Goal: Task Accomplishment & Management: Complete application form

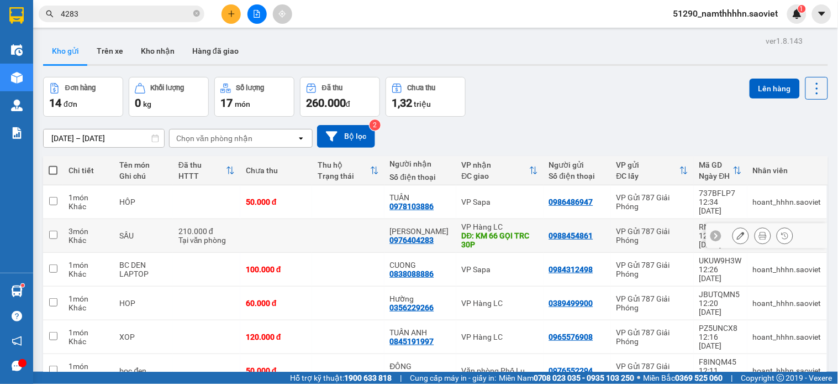
scroll to position [123, 0]
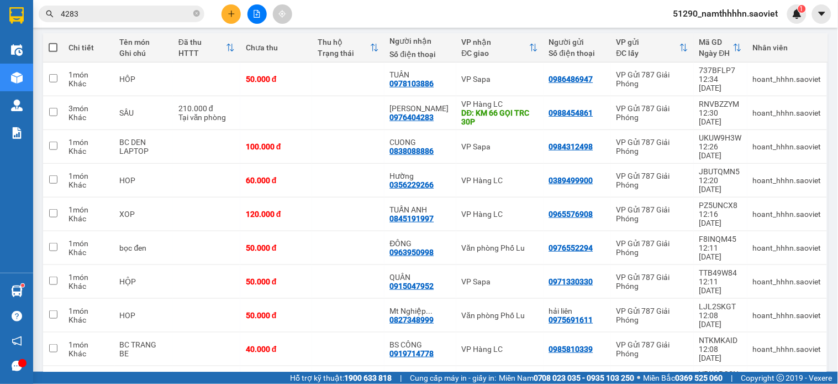
click at [714, 12] on span "51290_namthhhhn.saoviet" at bounding box center [726, 14] width 123 height 14
click at [723, 39] on span "Đăng xuất" at bounding box center [731, 34] width 99 height 12
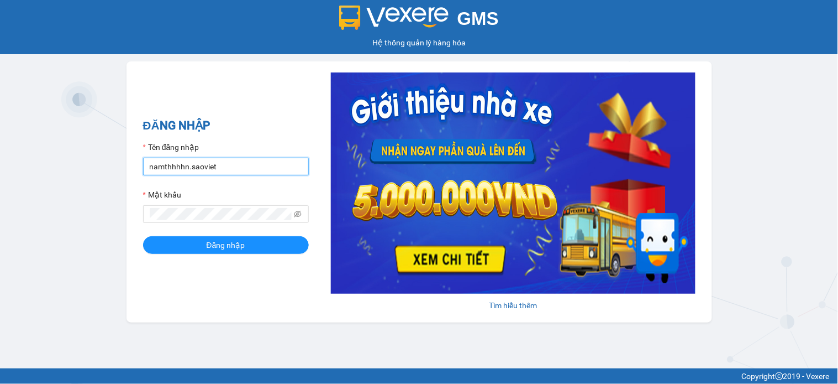
click at [218, 169] on input "namthhhhn.saoviet" at bounding box center [226, 166] width 166 height 18
type input "anhttk_hhhn.saoviet"
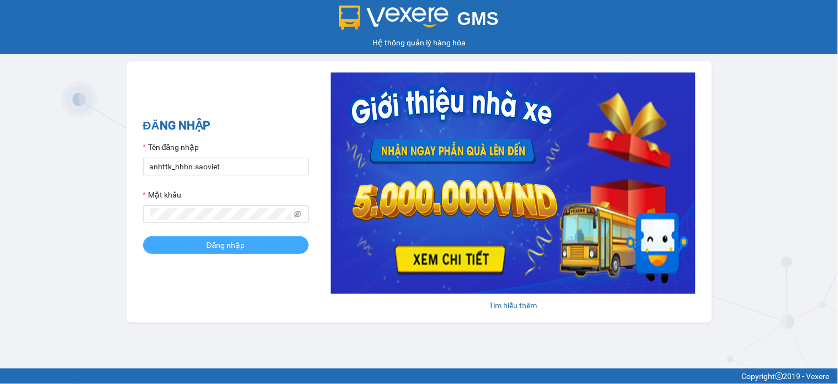
click at [207, 246] on span "Đăng nhập" at bounding box center [226, 245] width 39 height 12
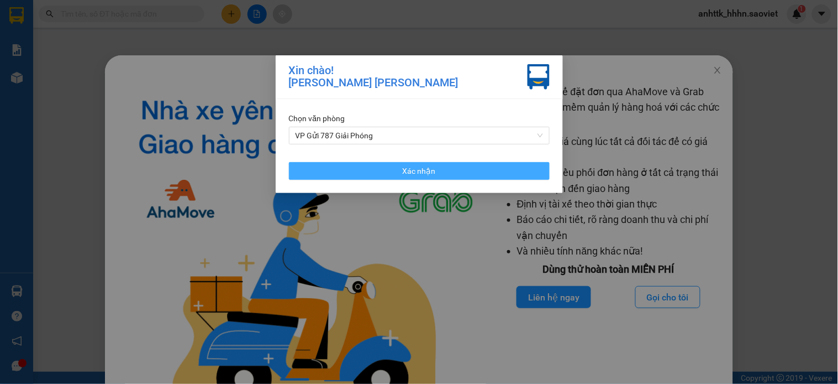
click at [473, 175] on button "Xác nhận" at bounding box center [419, 171] width 261 height 18
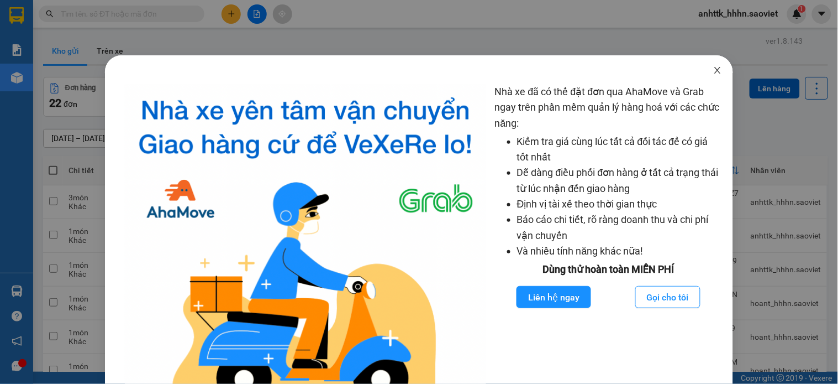
click at [703, 62] on span "Close" at bounding box center [717, 70] width 31 height 31
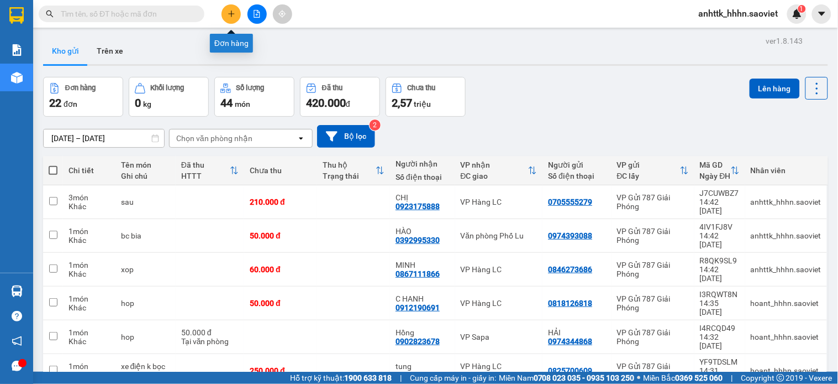
click at [229, 12] on icon "plus" at bounding box center [232, 14] width 8 height 8
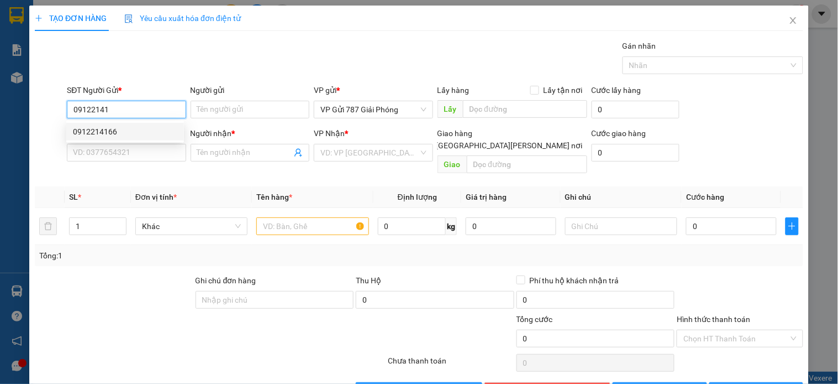
click at [125, 133] on div "0912214166" at bounding box center [125, 131] width 104 height 12
type input "0912214166"
type input "0971919791"
type input "Cương"
type input "0912214166"
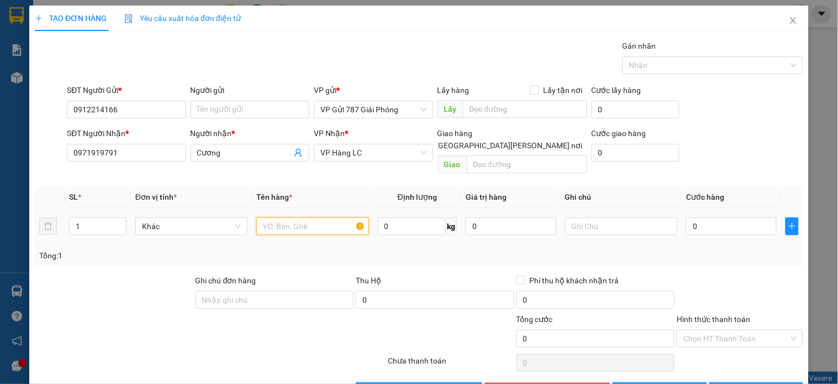
click at [296, 217] on input "text" at bounding box center [312, 226] width 112 height 18
type input "cuon tron"
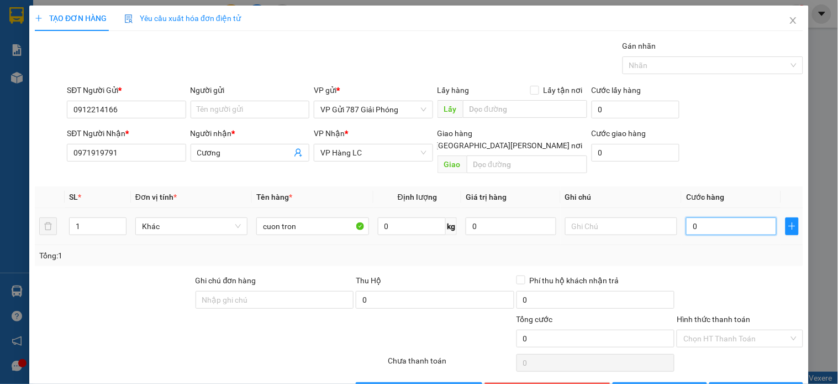
click at [746, 217] on input "0" at bounding box center [731, 226] width 91 height 18
type input "9"
type input "90"
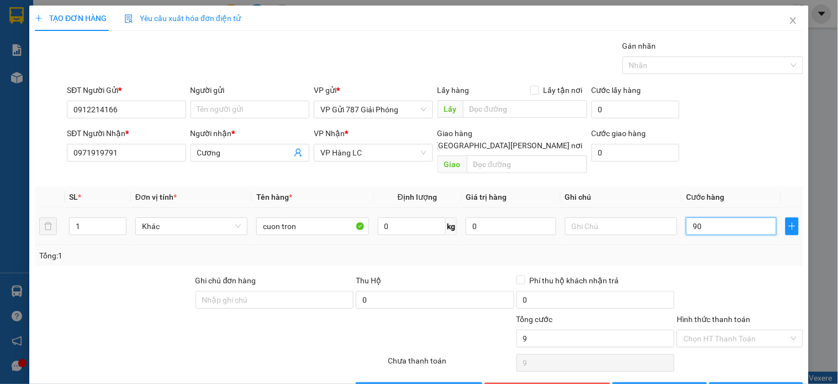
type input "90"
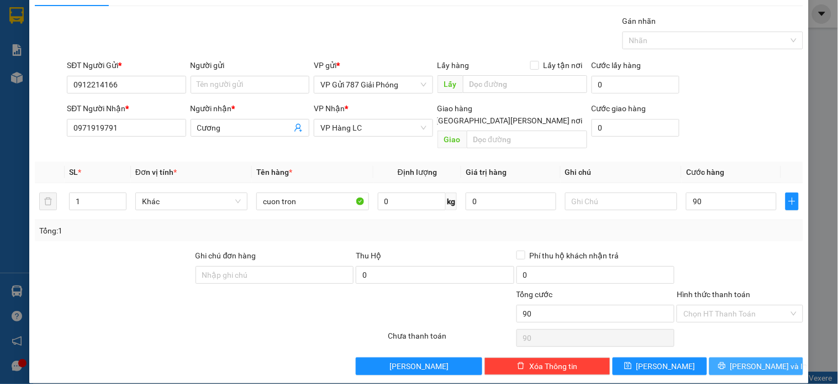
type input "90.000"
click at [763, 360] on span "Lưu và In" at bounding box center [769, 366] width 77 height 12
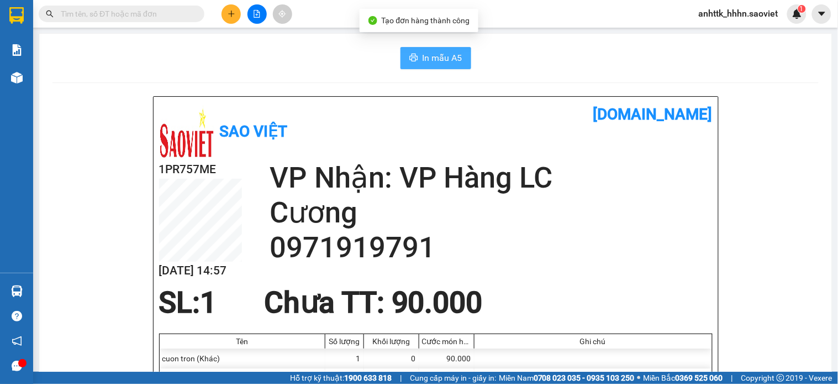
click at [429, 55] on span "In mẫu A5" at bounding box center [443, 58] width 40 height 14
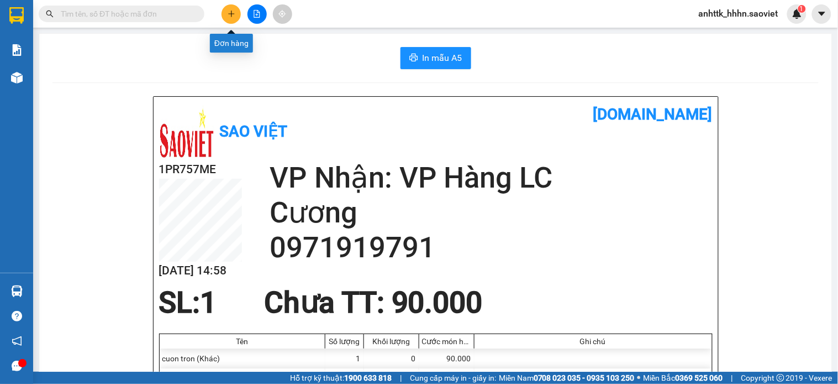
click at [231, 15] on icon "plus" at bounding box center [231, 13] width 1 height 6
